Goal: Transaction & Acquisition: Purchase product/service

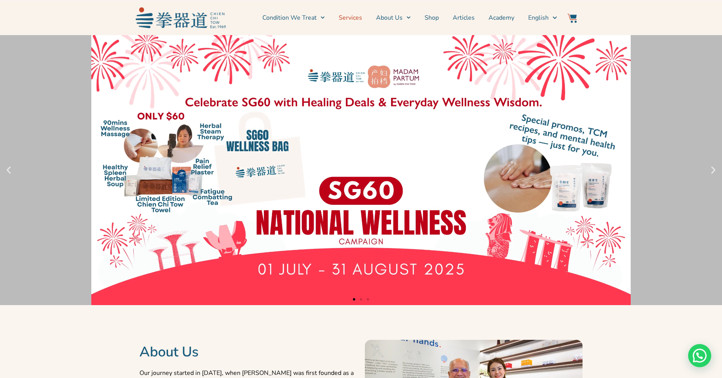
click at [358, 18] on link "Services" at bounding box center [351, 17] width 24 height 19
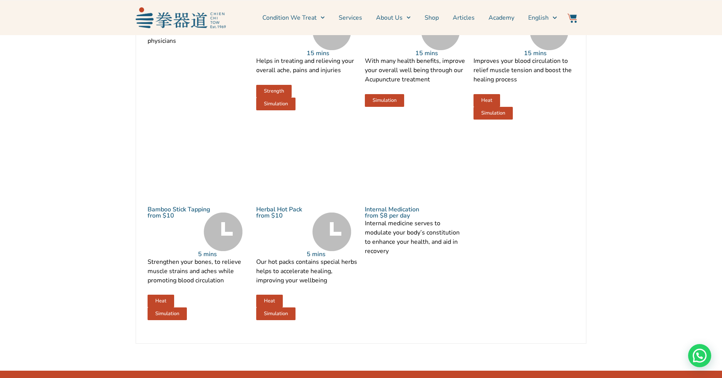
scroll to position [944, 0]
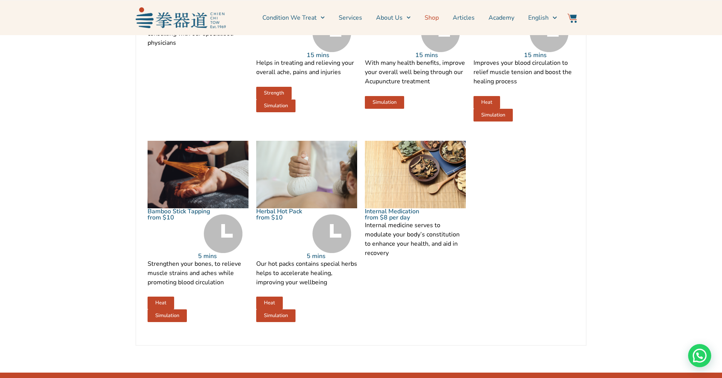
click at [439, 17] on link "Shop" at bounding box center [432, 17] width 14 height 19
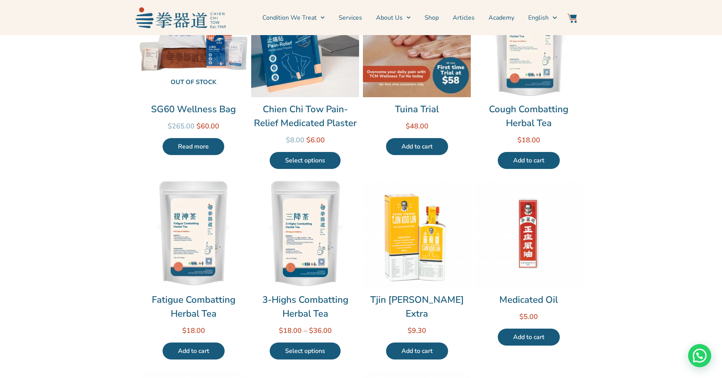
scroll to position [117, 0]
click at [530, 338] on link "Add to cart" at bounding box center [529, 336] width 62 height 17
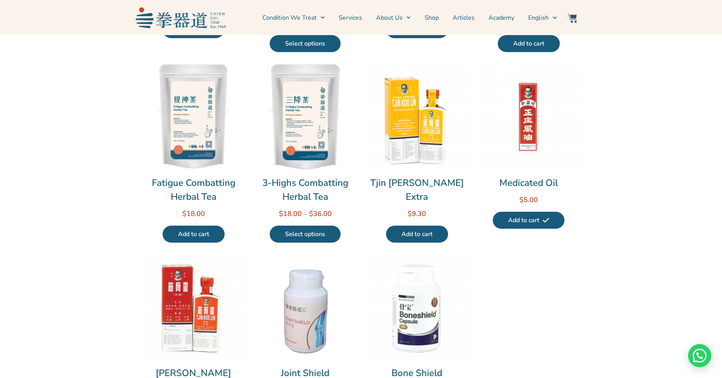
scroll to position [234, 0]
click at [572, 17] on img at bounding box center [572, 17] width 9 height 9
click at [434, 17] on link "Shop" at bounding box center [432, 17] width 14 height 19
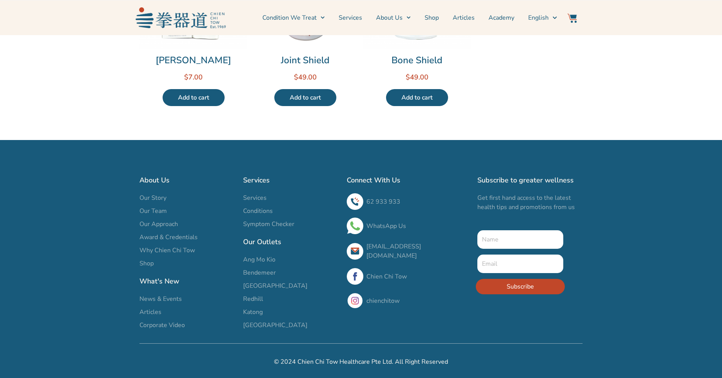
scroll to position [546, 0]
click at [273, 325] on span "[GEOGRAPHIC_DATA]" at bounding box center [275, 324] width 64 height 9
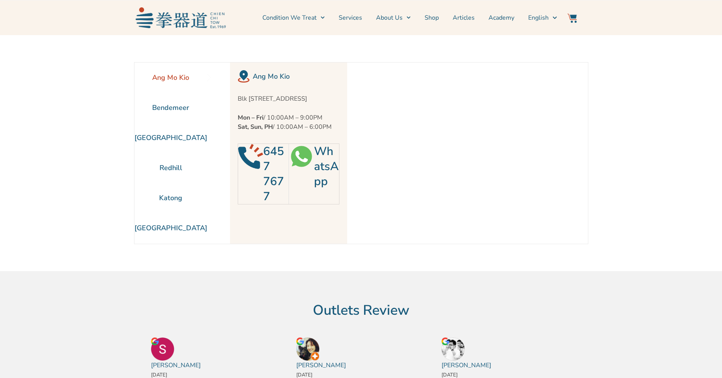
scroll to position [35, 0]
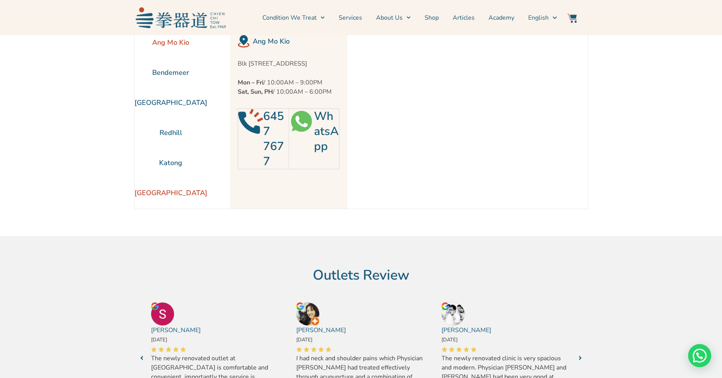
click at [177, 189] on li "[GEOGRAPHIC_DATA]" at bounding box center [171, 193] width 73 height 30
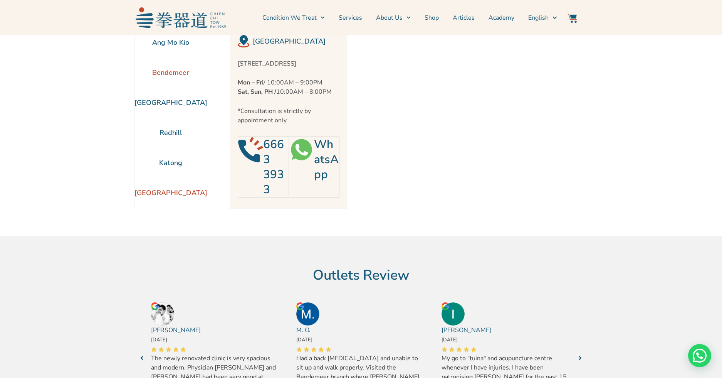
click at [171, 76] on li "Bendemeer" at bounding box center [171, 72] width 73 height 30
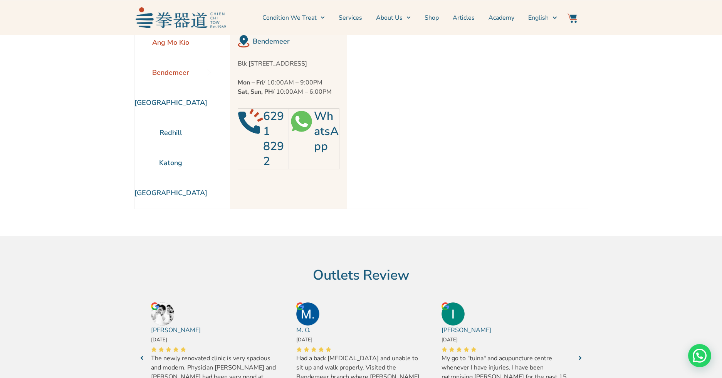
click at [156, 44] on li "Ang Mo Kio" at bounding box center [171, 42] width 73 height 30
